Goal: Information Seeking & Learning: Learn about a topic

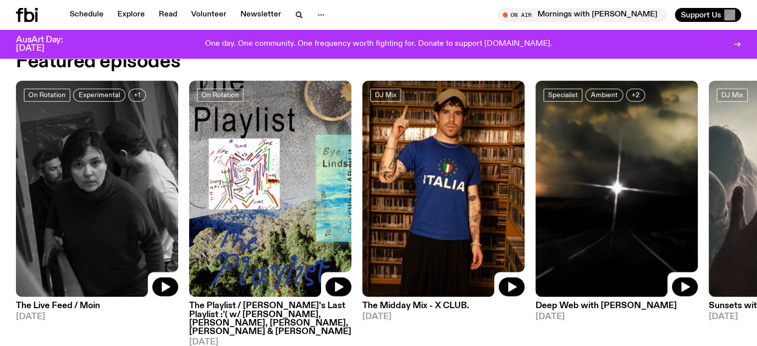
scroll to position [390, 0]
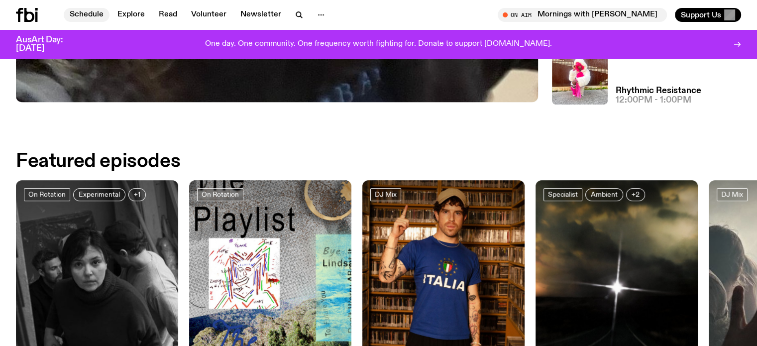
click at [82, 13] on link "Schedule" at bounding box center [87, 15] width 46 height 14
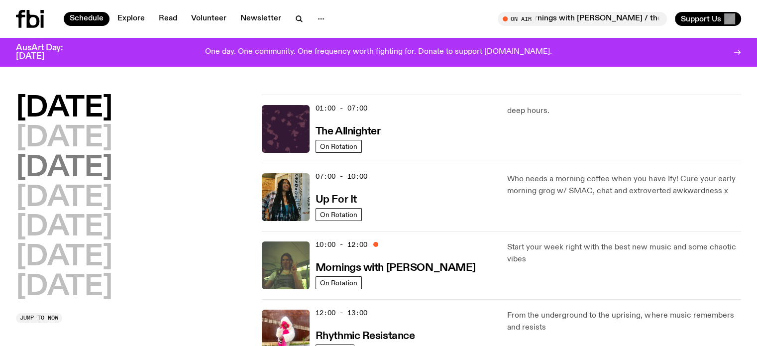
click at [87, 165] on h2 "[DATE]" at bounding box center [64, 168] width 97 height 28
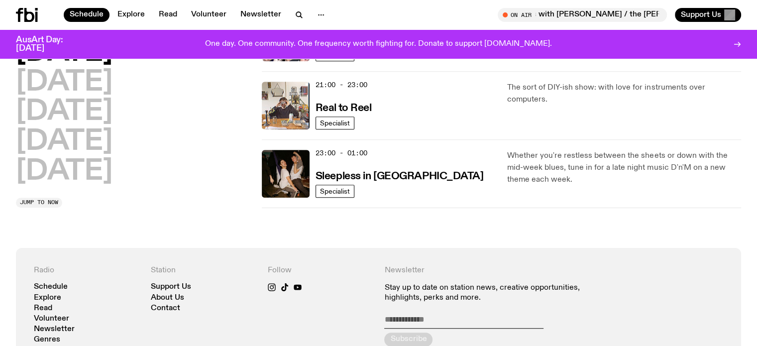
scroll to position [624, 0]
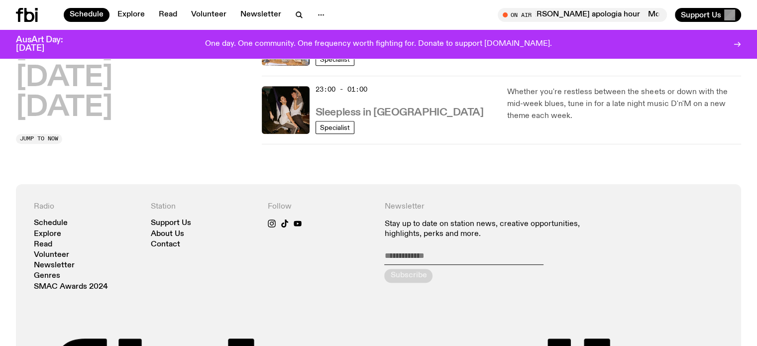
click at [376, 110] on h3 "Sleepless in [GEOGRAPHIC_DATA]" at bounding box center [399, 112] width 168 height 10
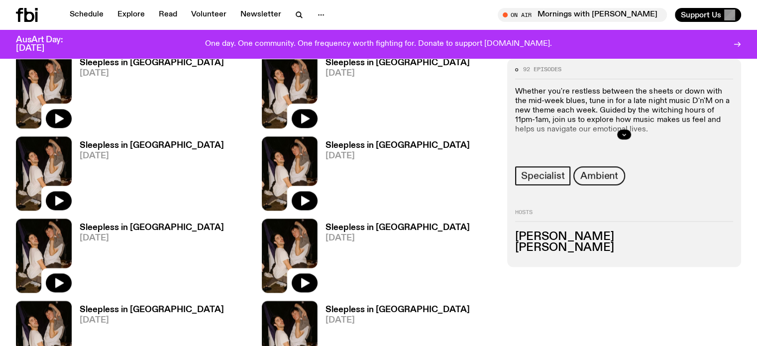
scroll to position [1235, 0]
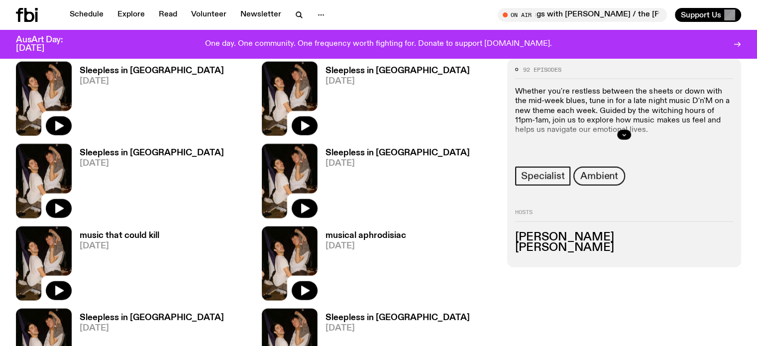
scroll to position [2131, 0]
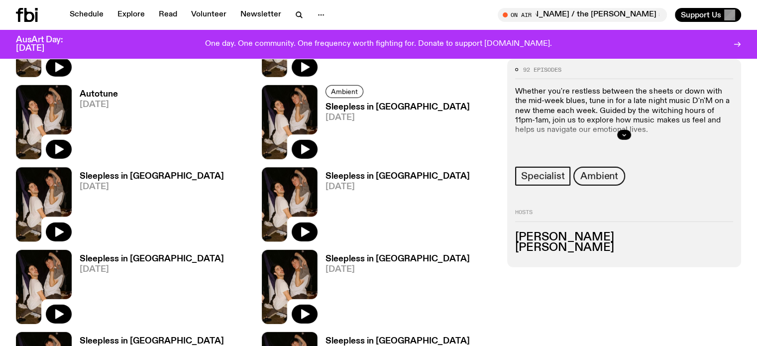
scroll to position [2967, 0]
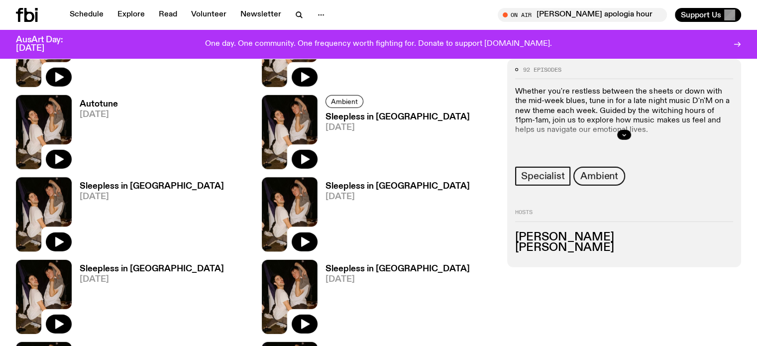
scroll to position [2854, 0]
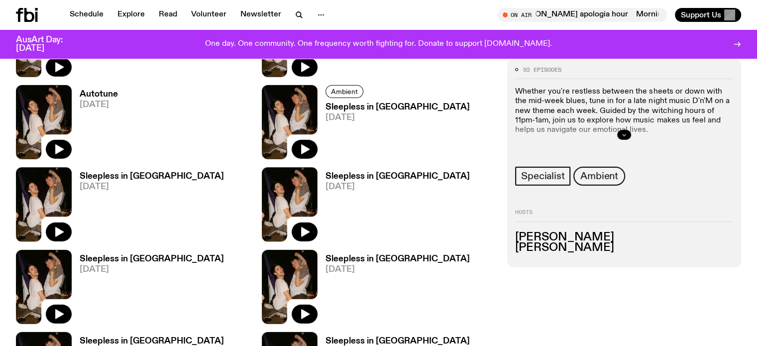
click at [626, 134] on icon "button" at bounding box center [623, 134] width 3 height 1
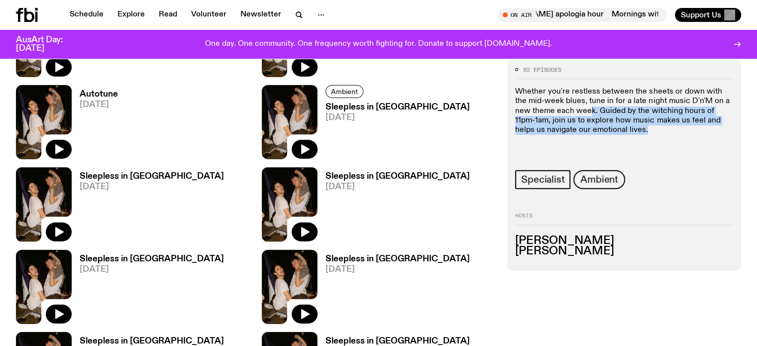
drag, startPoint x: 659, startPoint y: 148, endPoint x: 607, endPoint y: 123, distance: 57.6
click at [607, 123] on p "Whether you're restless between the sheets or down with the mid-week blues, tun…" at bounding box center [624, 111] width 218 height 48
click at [620, 133] on p "Whether you're restless between the sheets or down with the mid-week blues, tun…" at bounding box center [624, 111] width 218 height 48
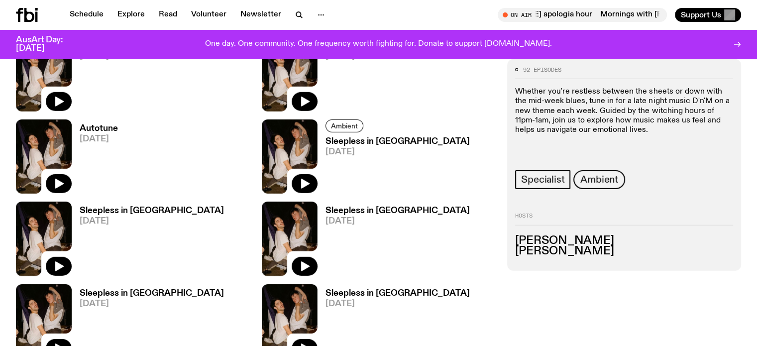
scroll to position [2804, 0]
